Goal: Transaction & Acquisition: Register for event/course

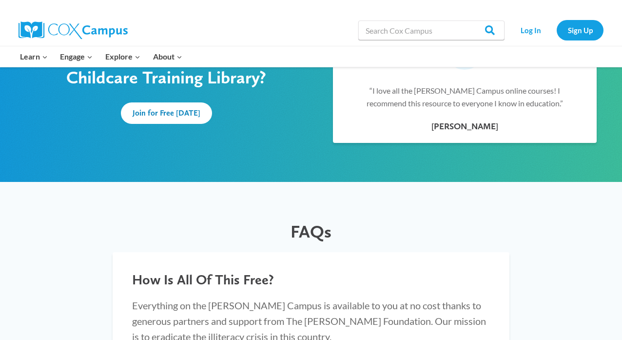
scroll to position [643, 0]
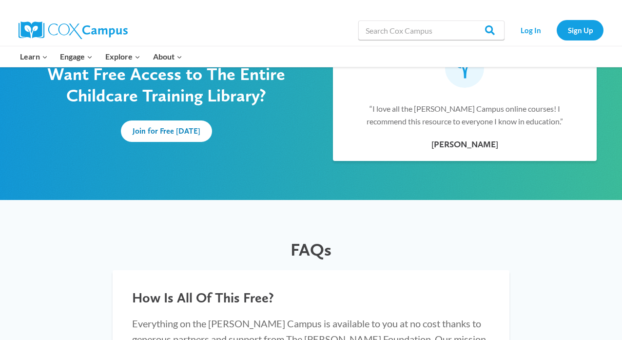
click at [165, 119] on div "Join for Free Today" at bounding box center [167, 126] width 314 height 31
click at [165, 124] on link "Join for Free Today" at bounding box center [166, 130] width 91 height 21
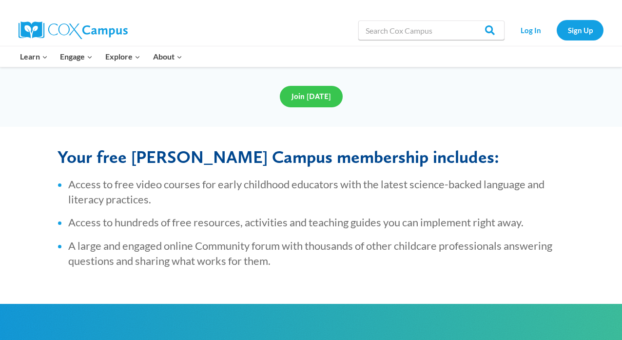
click at [307, 99] on span "Join Today" at bounding box center [312, 96] width 40 height 9
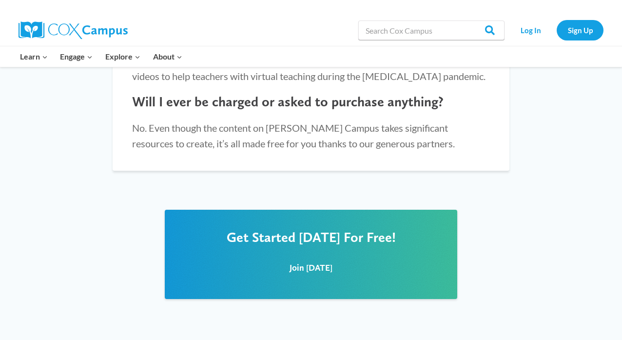
scroll to position [1295, 0]
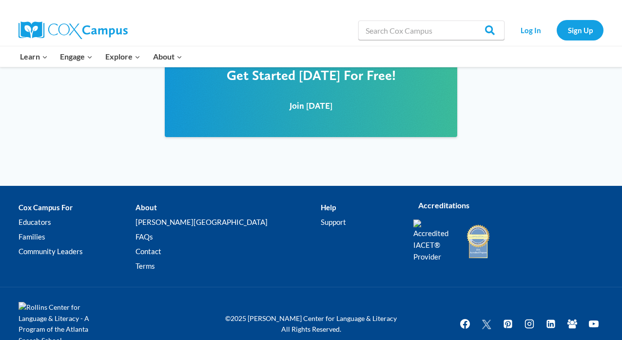
click at [321, 108] on div "Join Today" at bounding box center [311, 104] width 273 height 43
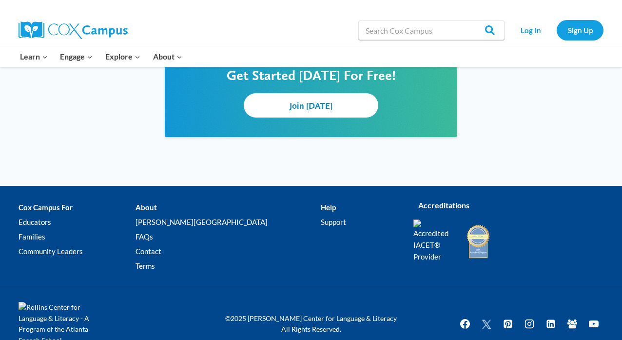
click at [316, 100] on span "Join Today" at bounding box center [311, 105] width 43 height 10
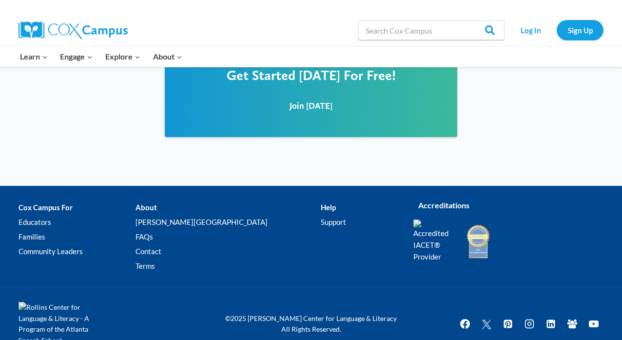
click at [134, 159] on div "Get Started Today For Free! Join Today" at bounding box center [311, 107] width 622 height 158
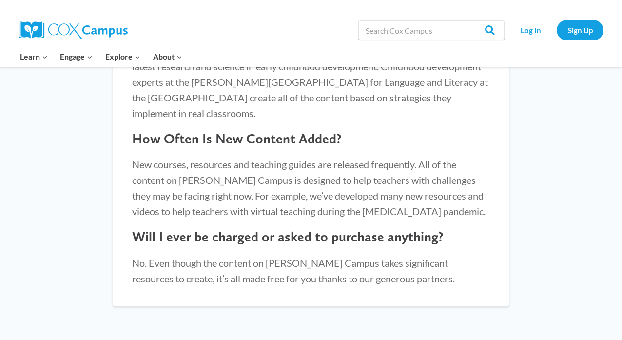
scroll to position [0, 0]
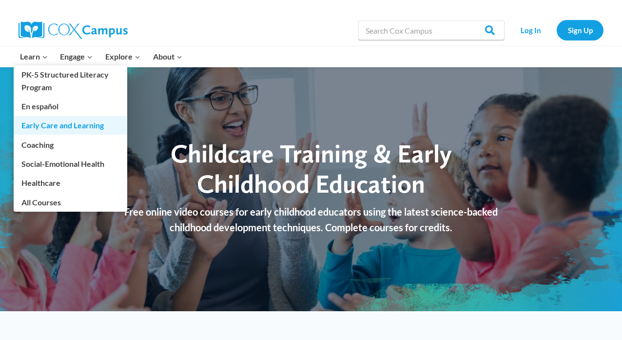
click at [57, 125] on link "Early Care and Learning" at bounding box center [71, 125] width 114 height 19
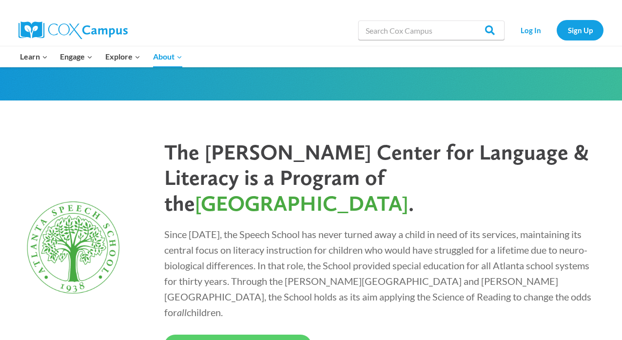
scroll to position [2357, 0]
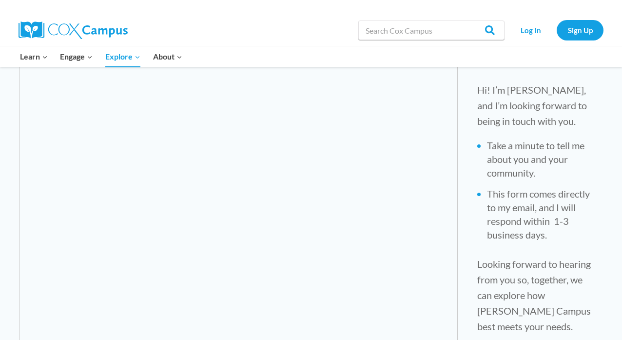
scroll to position [362, 0]
